Goal: Task Accomplishment & Management: Use online tool/utility

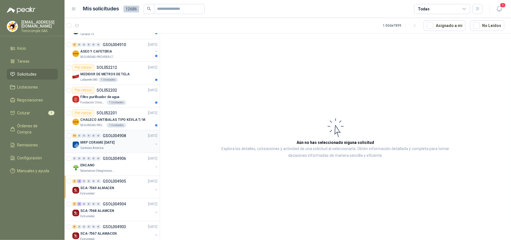
scroll to position [112, 0]
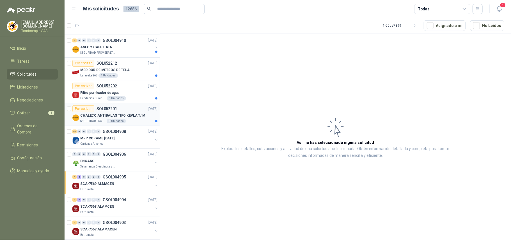
click at [132, 119] on div "CHALECO ANTIBALAS TIPO KEVLA T/ M" at bounding box center [118, 115] width 77 height 7
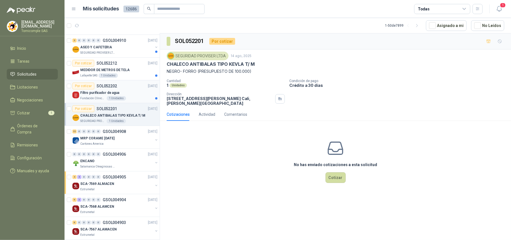
click at [132, 99] on div "Fundación Clínica Shaio 1 Unidades" at bounding box center [118, 98] width 77 height 4
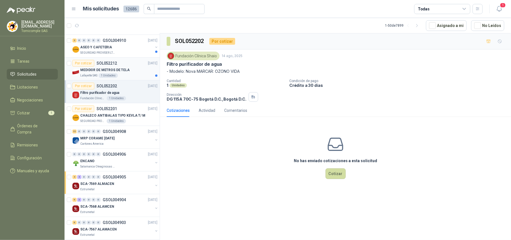
click at [129, 73] on div "MEDIDOR DE METROS DE TELA" at bounding box center [118, 70] width 77 height 7
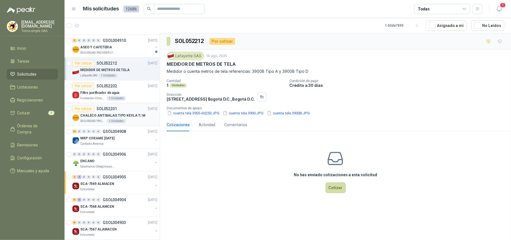
click at [126, 124] on article "Por cotizar SOL052201 [DATE] CHALECO ANTIBALAS TIPO KEVLA T/ M SEGURIDAD PROVIS…" at bounding box center [112, 114] width 95 height 23
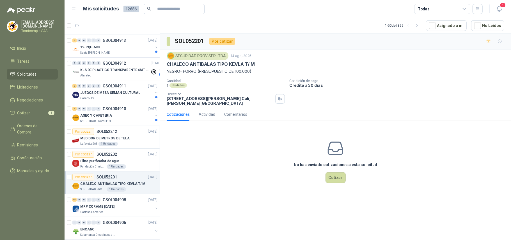
scroll to position [37, 0]
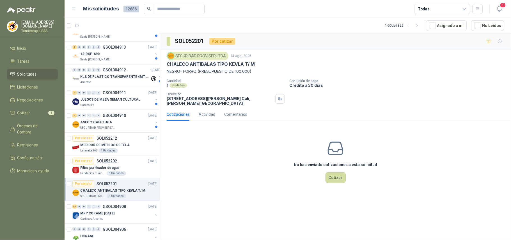
click at [126, 124] on div "ASEO Y CAFETERIA" at bounding box center [116, 122] width 73 height 7
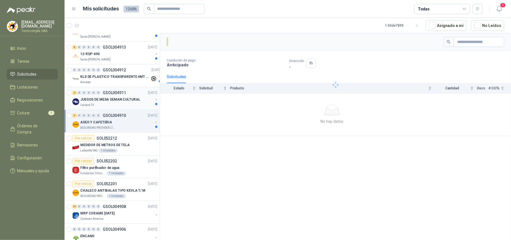
click at [126, 98] on p "JUEGOS DE MESA SEMAN CULTURAL" at bounding box center [110, 99] width 60 height 5
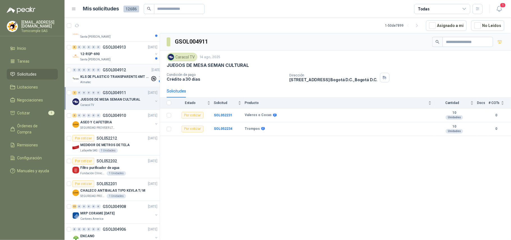
click at [125, 80] on div "Almatec" at bounding box center [115, 82] width 70 height 4
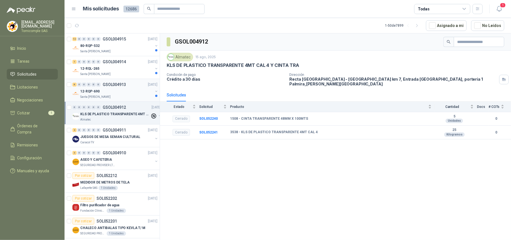
click at [125, 91] on div "12-RQP-690" at bounding box center [116, 91] width 73 height 7
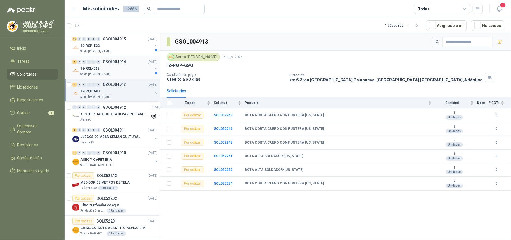
click at [123, 71] on div "12-RQL-265" at bounding box center [116, 68] width 73 height 7
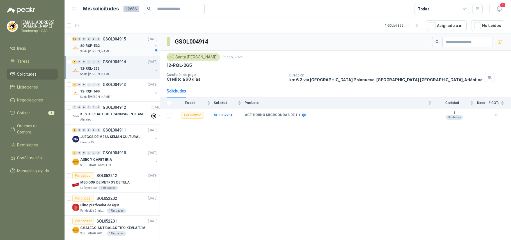
click at [139, 43] on div "80-RQP-532" at bounding box center [116, 45] width 73 height 7
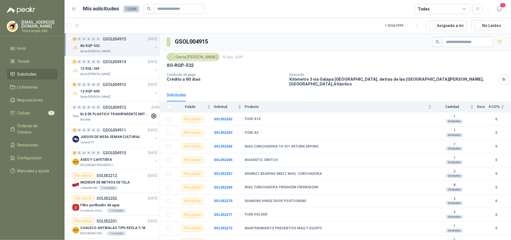
click at [43, 71] on li "Solicitudes" at bounding box center [32, 74] width 44 height 6
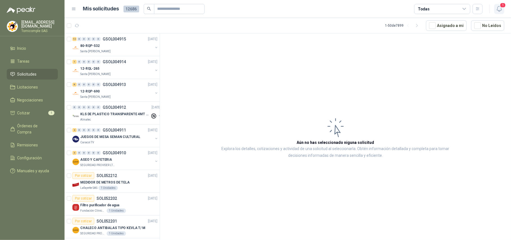
click at [498, 9] on icon "button" at bounding box center [499, 8] width 7 height 7
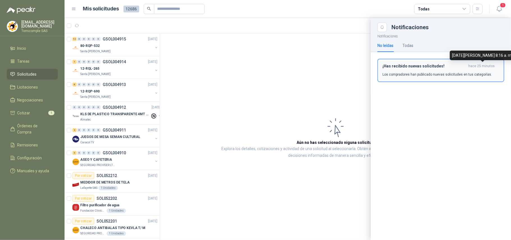
click at [470, 68] on span "hace 25 minutos" at bounding box center [481, 66] width 26 height 5
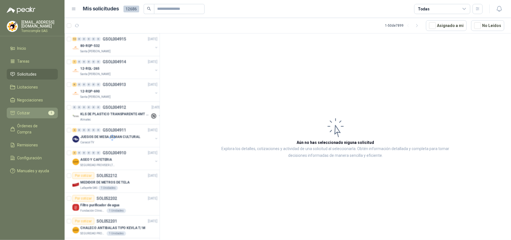
click at [36, 111] on li "Cotizar 1" at bounding box center [32, 113] width 44 height 6
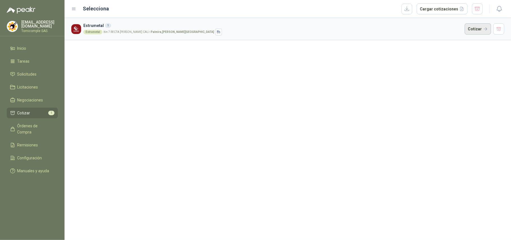
click at [476, 24] on button "Cotizar" at bounding box center [478, 28] width 26 height 11
